Goal: Find specific page/section: Find specific page/section

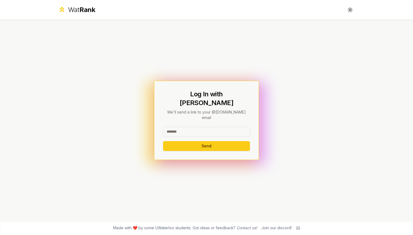
drag, startPoint x: 236, startPoint y: 141, endPoint x: 237, endPoint y: 127, distance: 14.0
click at [236, 127] on div "Send" at bounding box center [206, 139] width 87 height 24
click at [237, 127] on input at bounding box center [206, 132] width 87 height 10
type input "*******"
click at [183, 141] on button "Send" at bounding box center [206, 146] width 87 height 10
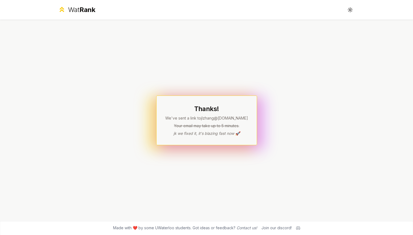
click at [94, 13] on span "Rank" at bounding box center [88, 10] width 16 height 8
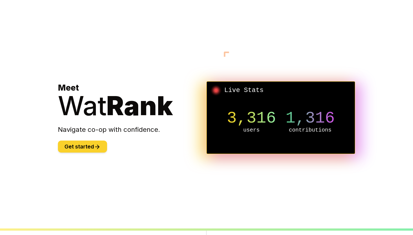
click at [76, 149] on button "Get started" at bounding box center [82, 147] width 49 height 12
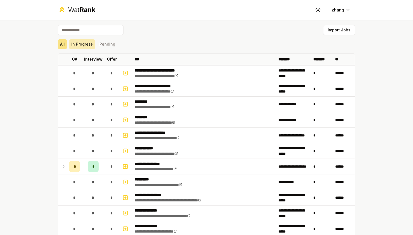
click at [87, 47] on button "In Progress" at bounding box center [82, 44] width 26 height 10
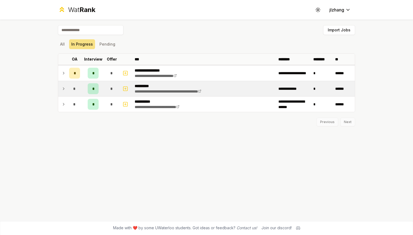
click at [65, 91] on icon at bounding box center [64, 89] width 4 height 7
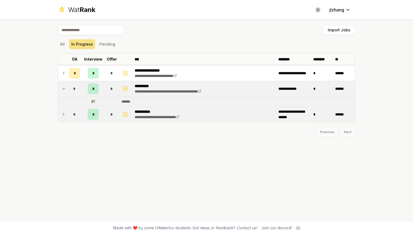
click at [62, 110] on td at bounding box center [62, 114] width 9 height 15
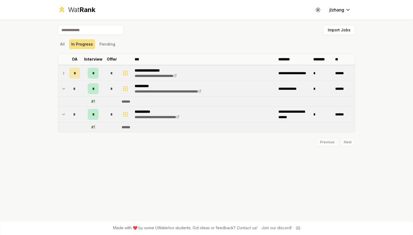
click at [67, 80] on td "*" at bounding box center [74, 73] width 15 height 15
